Goal: Register for event/course

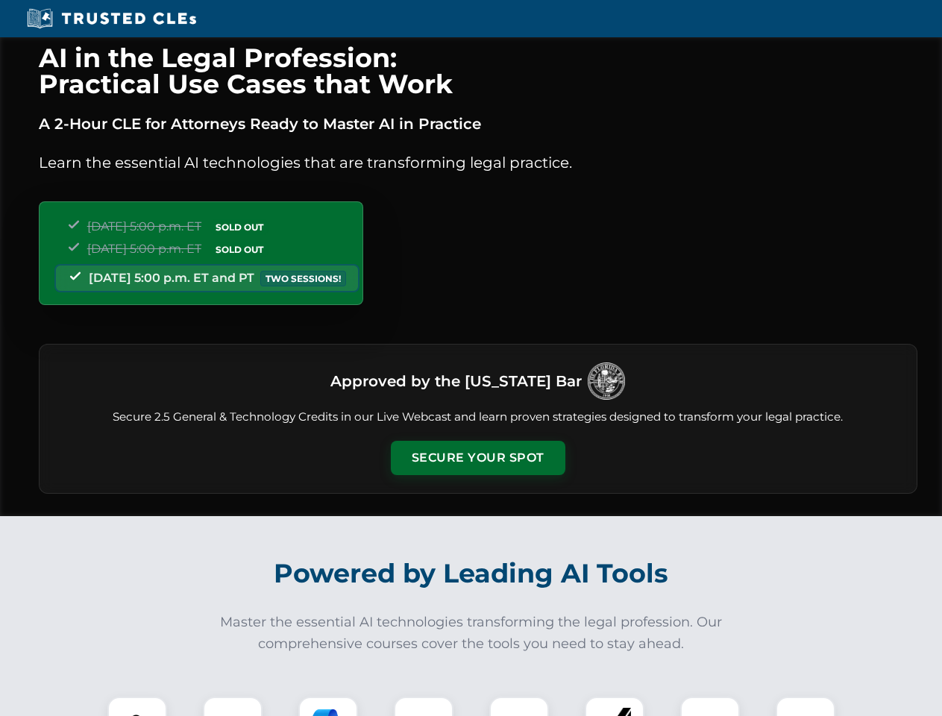
click at [477, 458] on button "Secure Your Spot" at bounding box center [478, 458] width 175 height 34
click at [137, 706] on img at bounding box center [137, 726] width 43 height 43
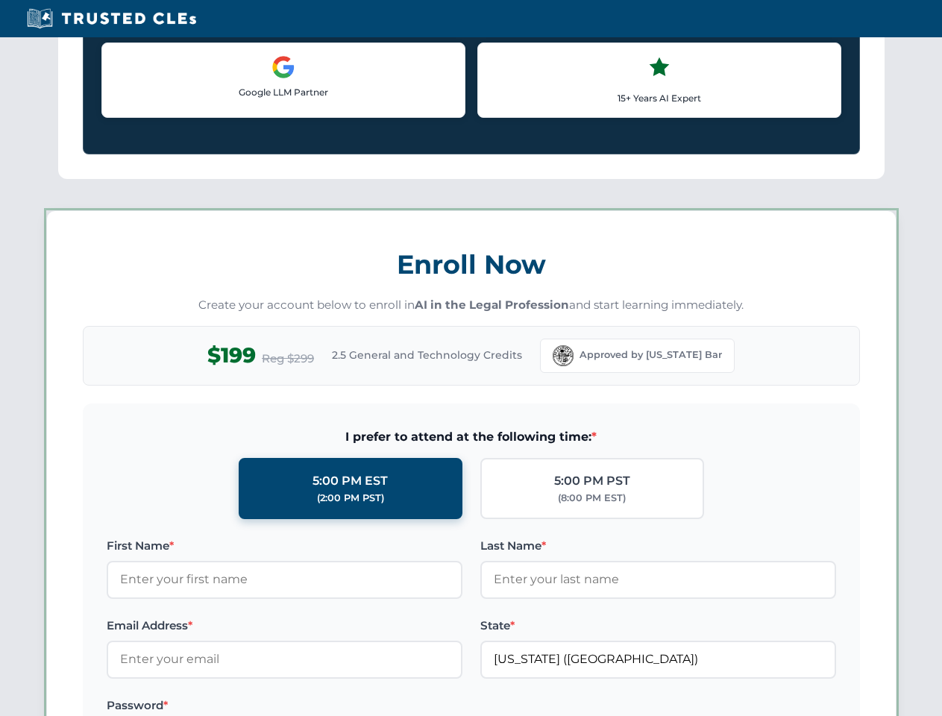
click at [328, 706] on label "Password *" at bounding box center [285, 706] width 356 height 18
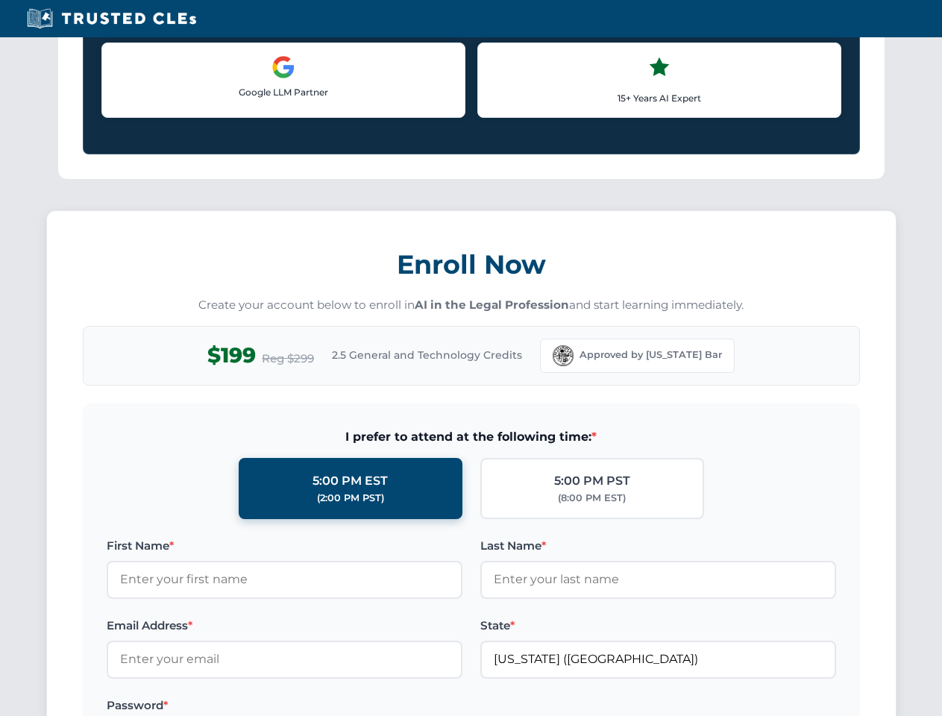
scroll to position [1464, 0]
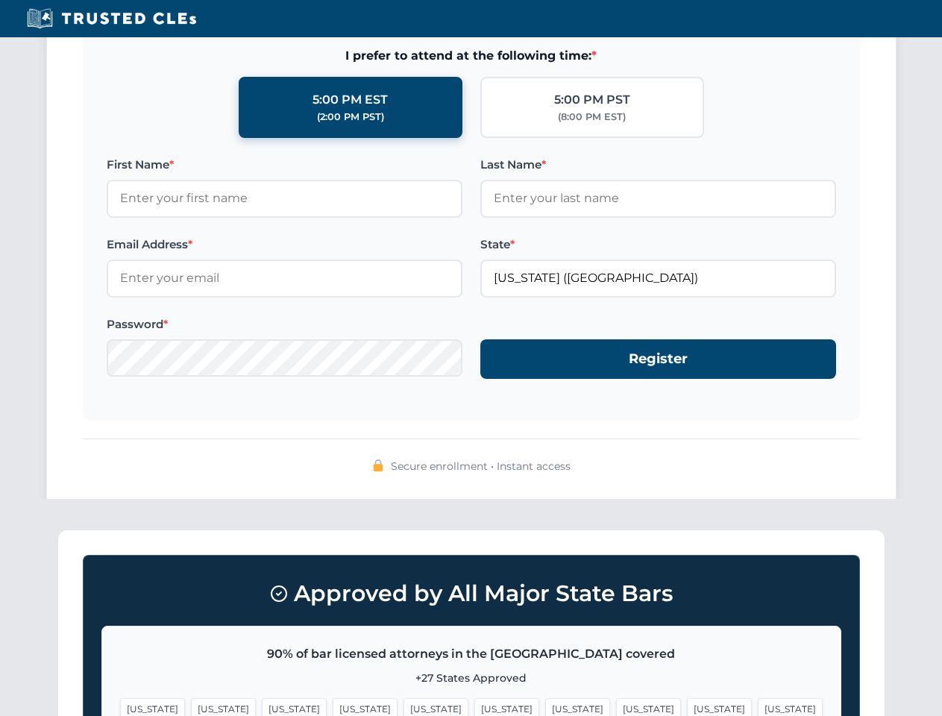
click at [687, 706] on span "[US_STATE]" at bounding box center [719, 709] width 65 height 22
